Goal: Find specific page/section: Find specific page/section

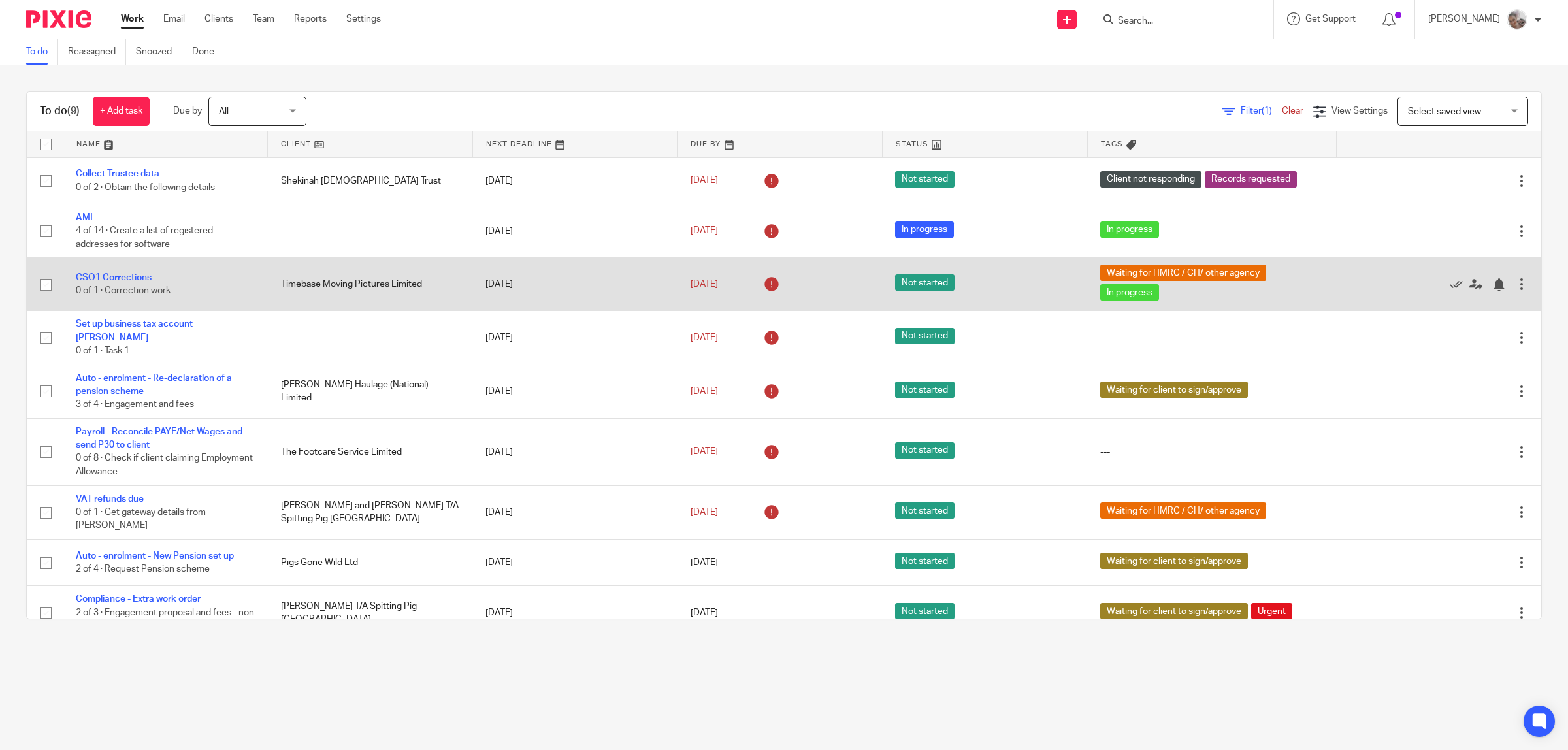
click at [111, 270] on td "CSO1 Corrections 0 of 1 · Correction work" at bounding box center [165, 284] width 205 height 53
click at [110, 275] on link "CSO1 Corrections" at bounding box center [113, 277] width 76 height 9
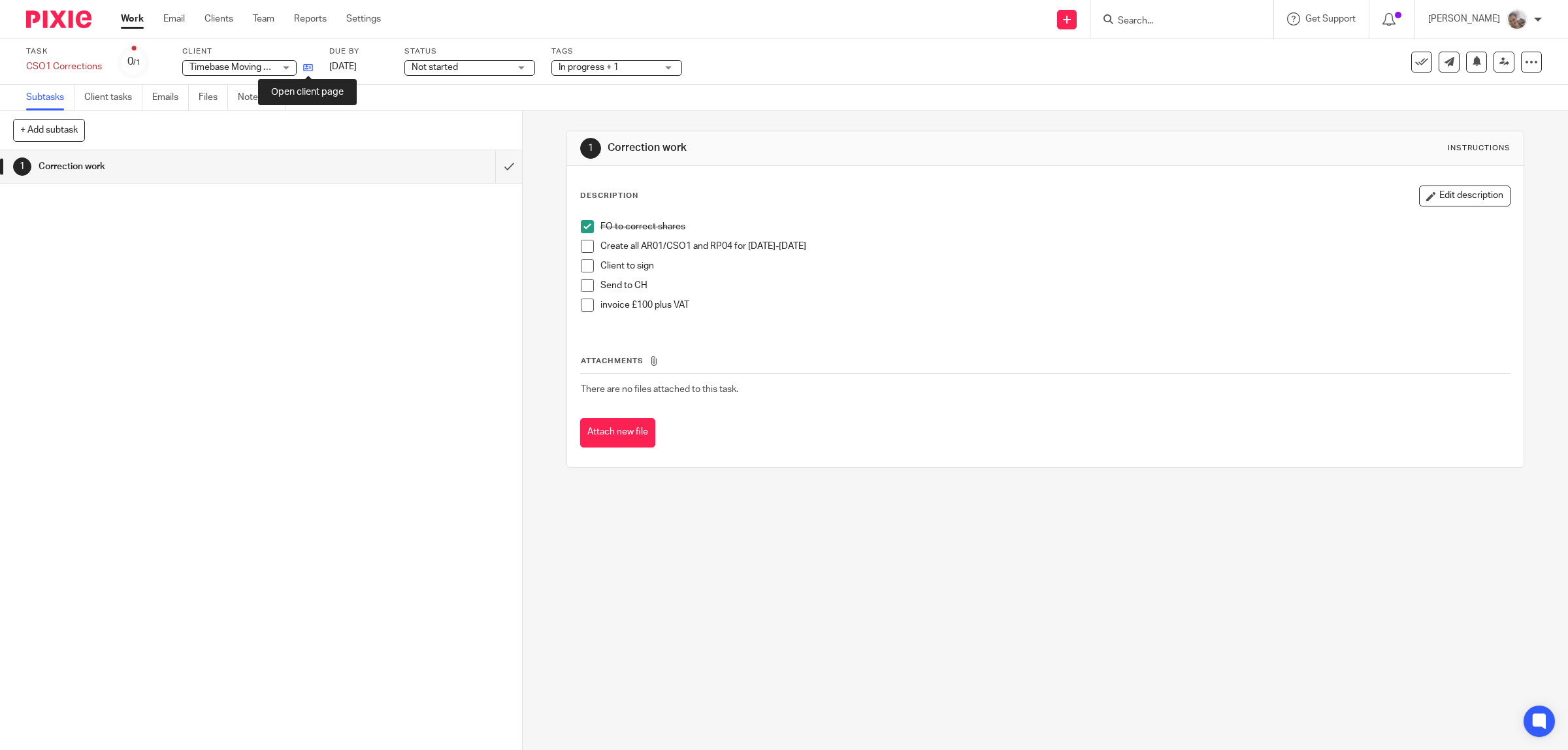
click at [305, 67] on icon at bounding box center [308, 67] width 10 height 10
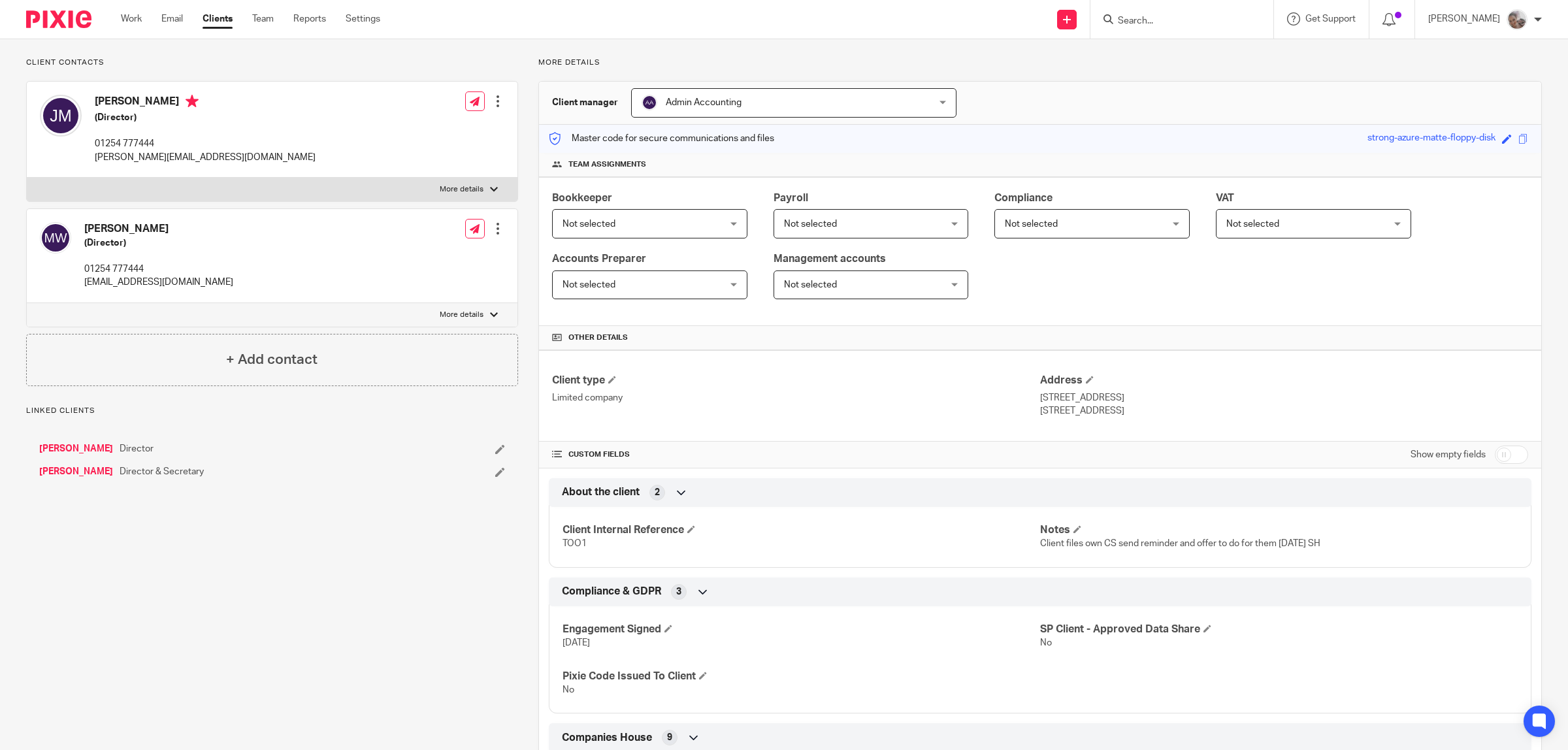
scroll to position [163, 0]
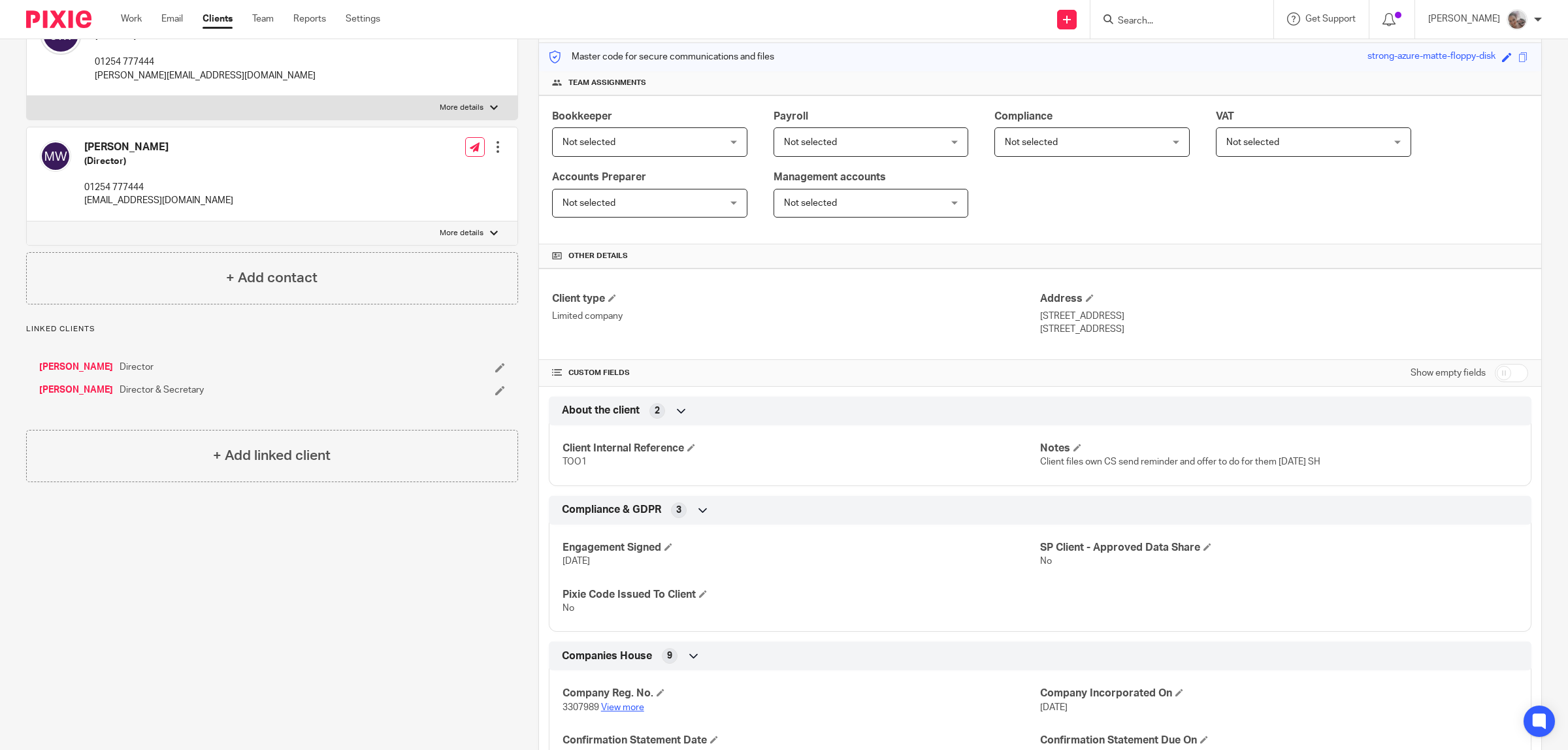
click at [609, 709] on link "View more" at bounding box center [623, 707] width 43 height 9
